Goal: Use online tool/utility: Utilize a website feature to perform a specific function

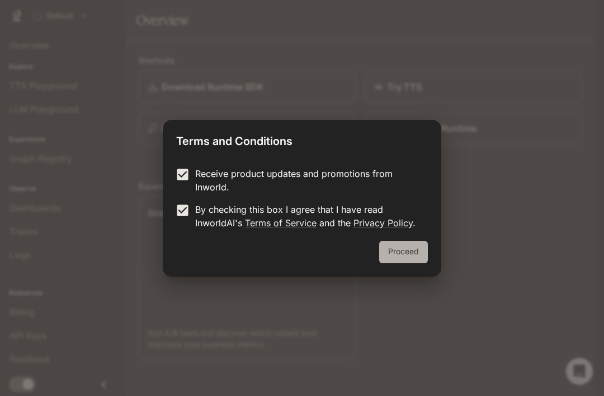
click at [406, 247] on button "Proceed" at bounding box center [403, 252] width 49 height 22
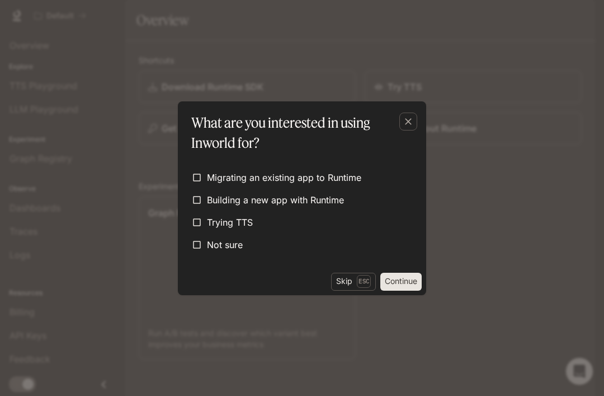
click at [407, 281] on button "Continue" at bounding box center [400, 281] width 41 height 18
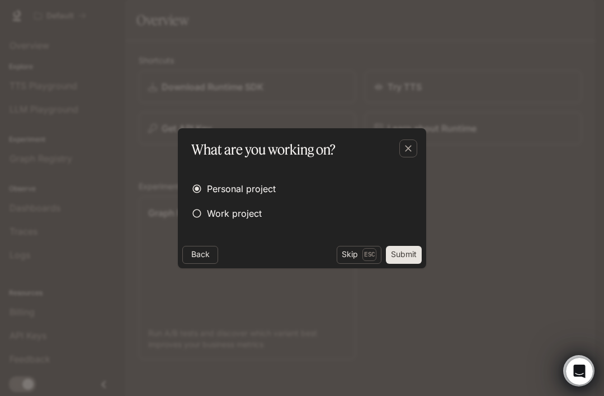
click at [404, 254] on button "Submit" at bounding box center [404, 255] width 36 height 18
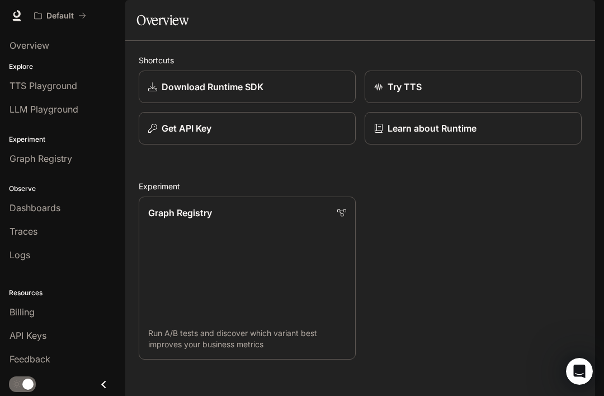
click at [28, 47] on span "Overview" at bounding box center [30, 45] width 40 height 13
click at [25, 41] on span "Overview" at bounding box center [30, 45] width 40 height 13
click at [550, 93] on div "Try TTS" at bounding box center [473, 86] width 198 height 13
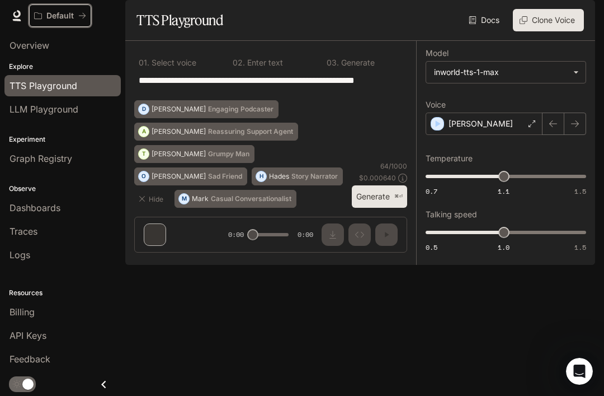
click at [61, 20] on p "Default" at bounding box center [59, 16] width 27 height 10
